Goal: Task Accomplishment & Management: Manage account settings

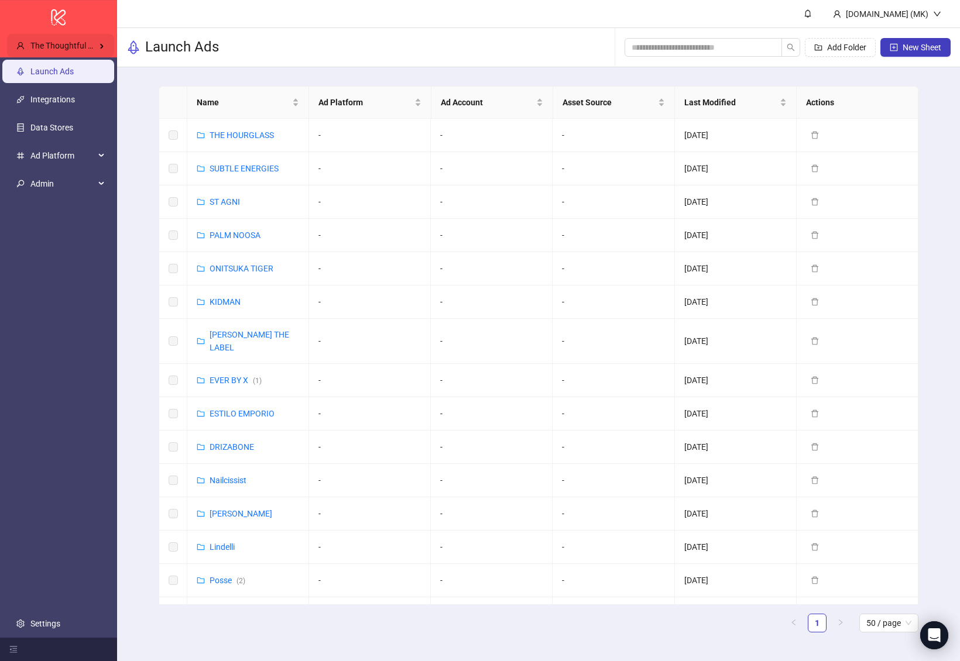
click at [85, 47] on span "The Thoughtful Agency" at bounding box center [72, 45] width 84 height 9
click at [53, 623] on link "Settings" at bounding box center [45, 623] width 30 height 9
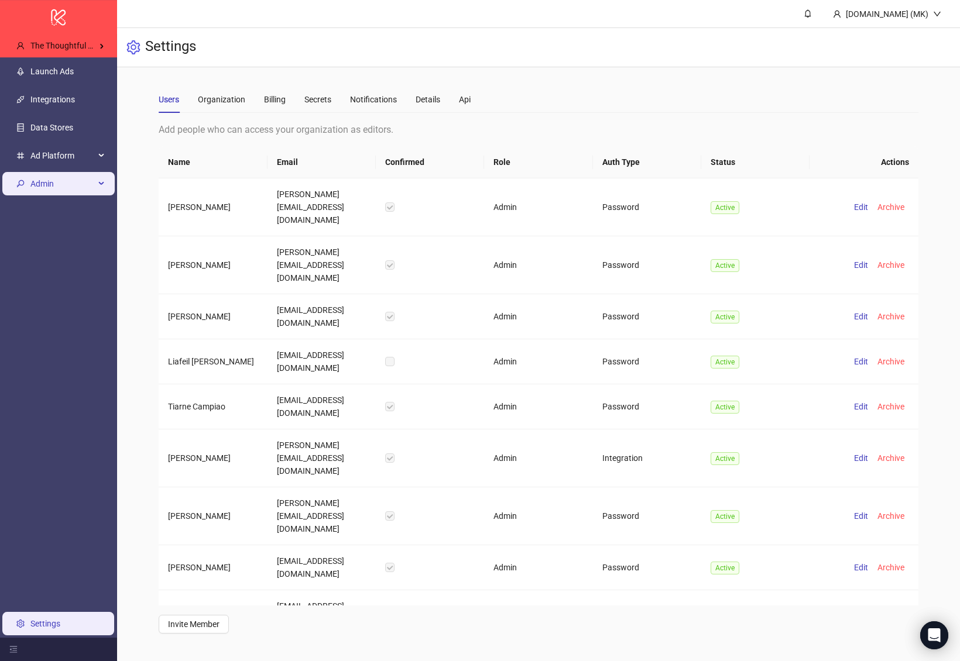
click at [60, 187] on span "Admin" at bounding box center [62, 183] width 64 height 23
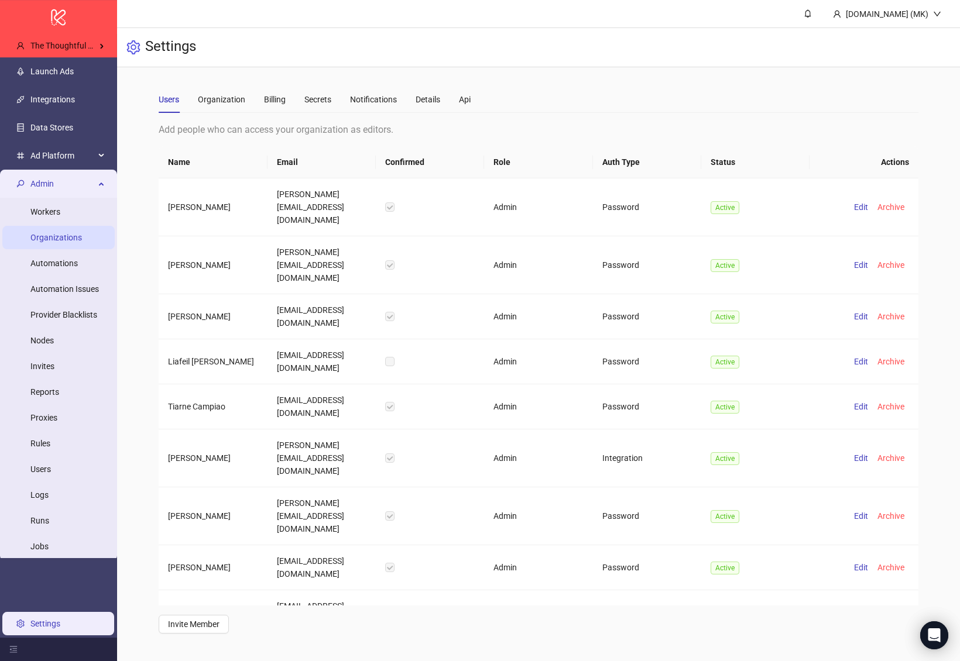
click at [76, 242] on link "Organizations" at bounding box center [56, 237] width 52 height 9
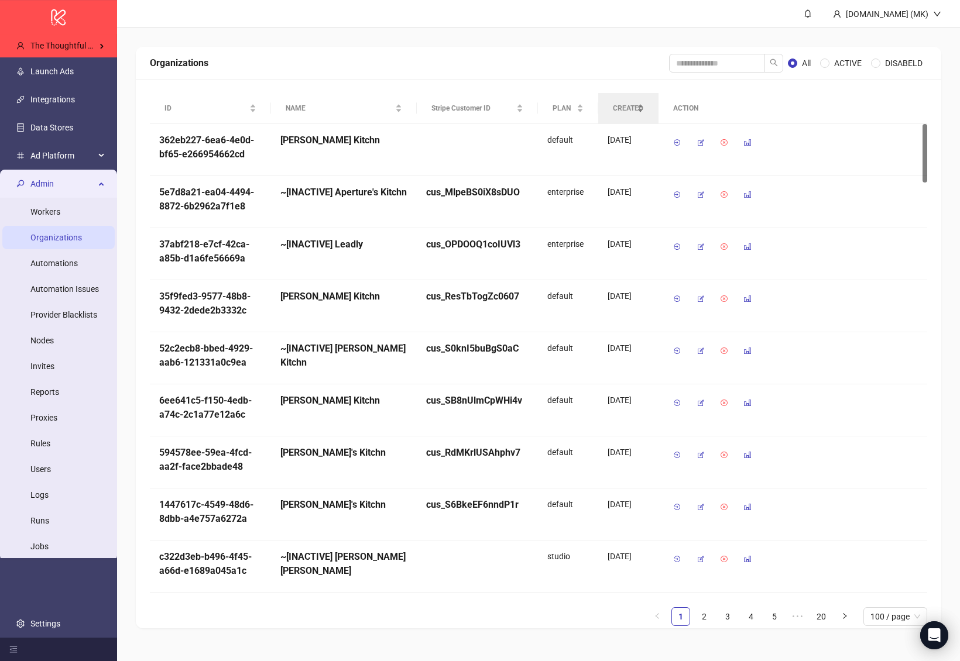
click at [634, 107] on span "CREATED" at bounding box center [624, 108] width 22 height 11
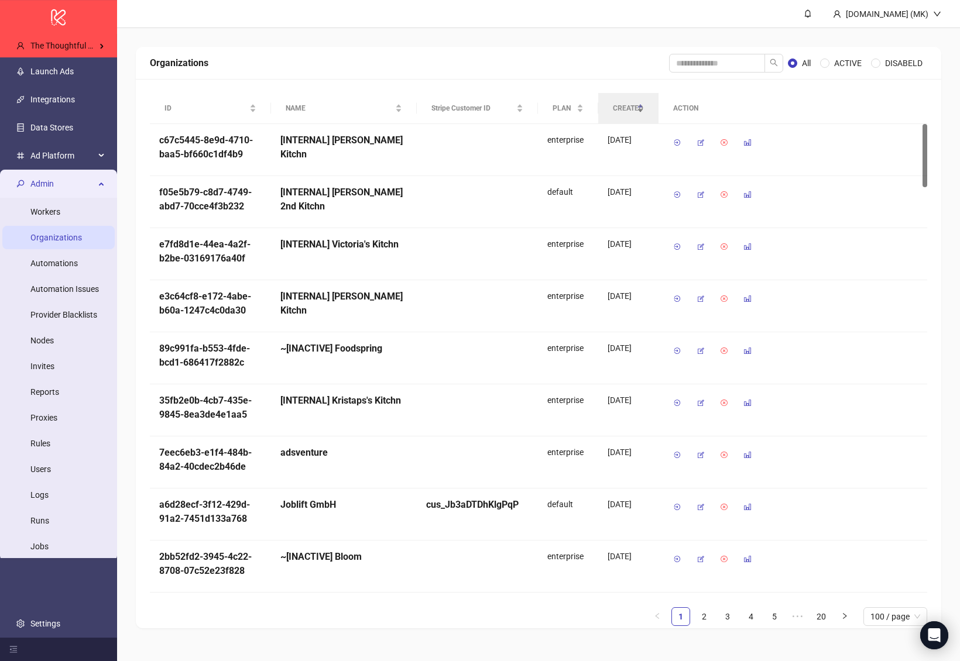
click at [634, 107] on span "CREATED" at bounding box center [624, 108] width 22 height 11
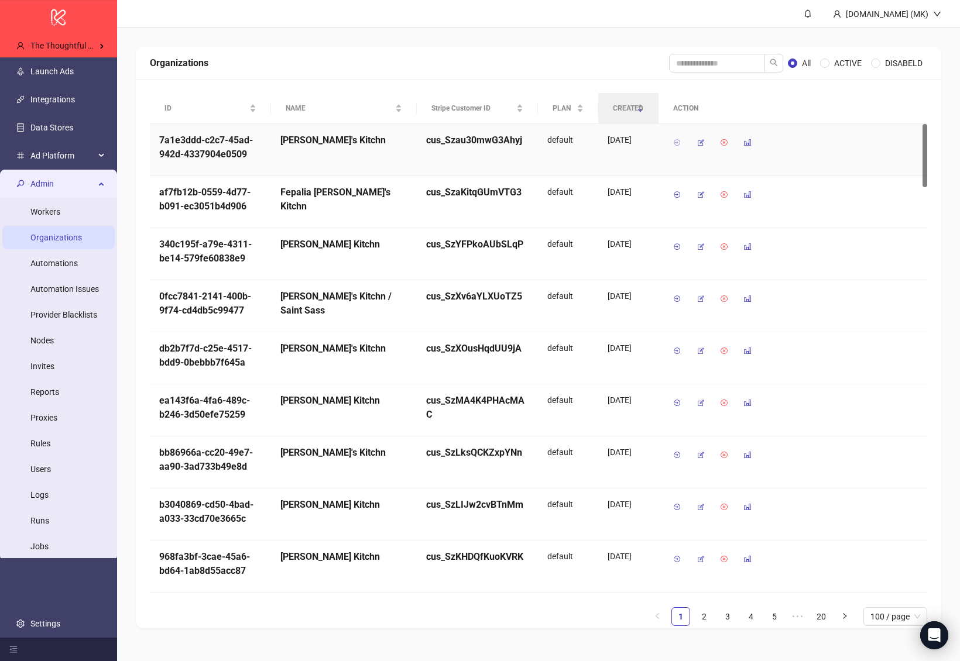
click at [678, 140] on icon "button" at bounding box center [677, 143] width 8 height 8
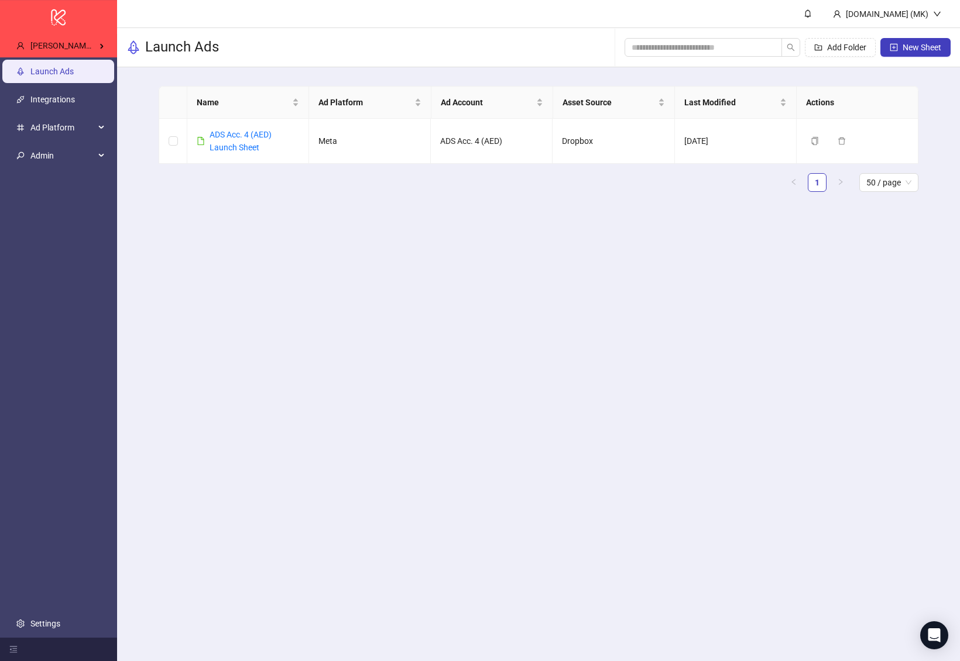
click at [49, 636] on ul "Launch Ads Integrations Ad Platform Admin Settings" at bounding box center [58, 347] width 117 height 581
click at [49, 622] on link "Settings" at bounding box center [45, 623] width 30 height 9
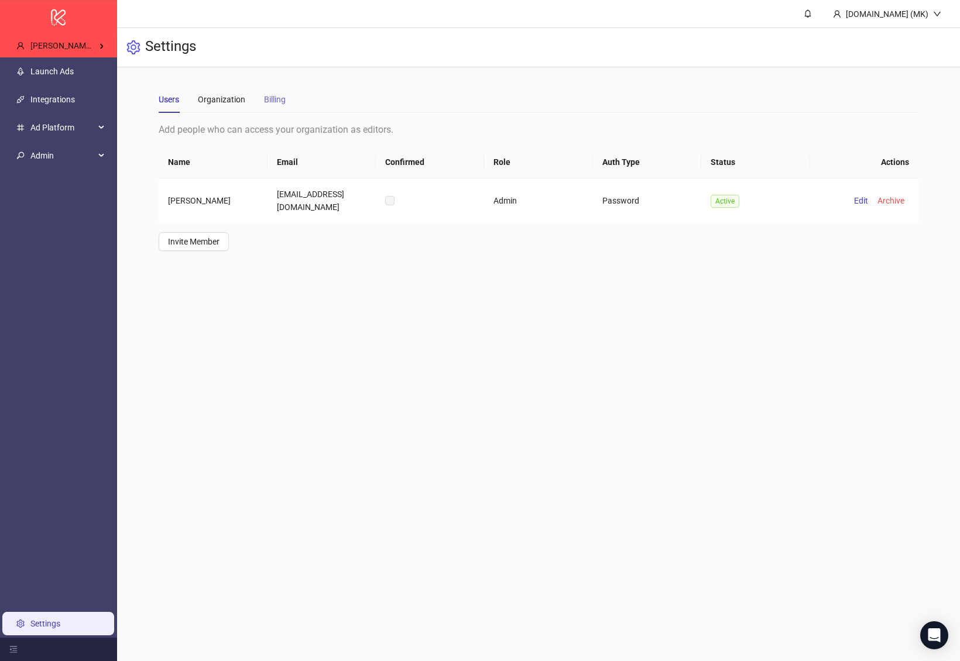
click at [279, 92] on div "Billing" at bounding box center [275, 99] width 22 height 27
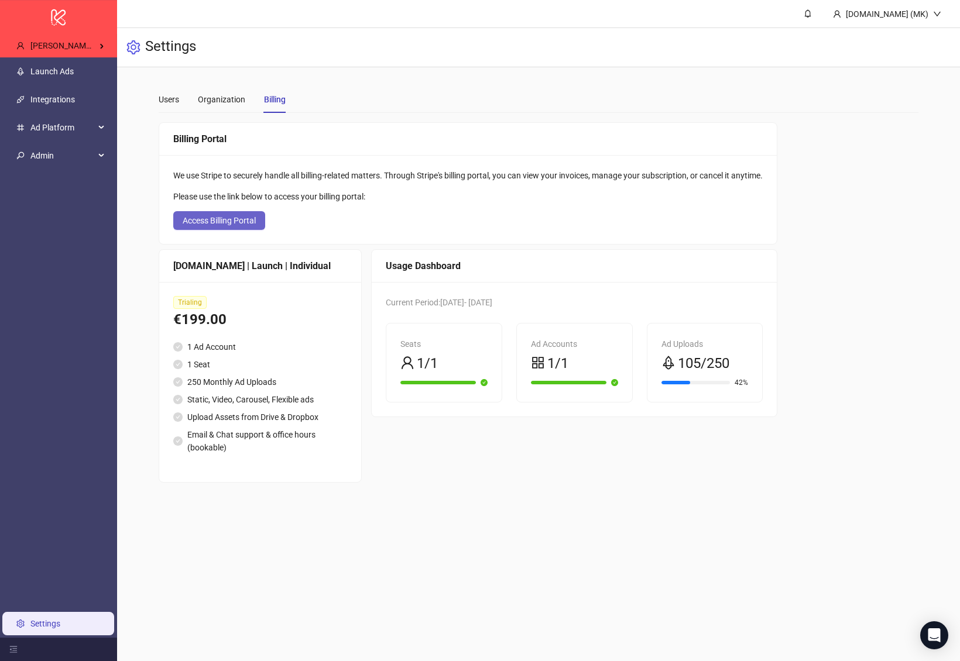
click at [244, 218] on span "Access Billing Portal" at bounding box center [219, 220] width 73 height 9
